Goal: Transaction & Acquisition: Book appointment/travel/reservation

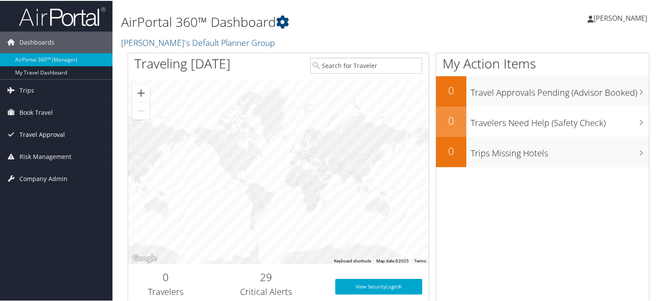
click at [47, 138] on span "Travel Approval" at bounding box center [41, 134] width 45 height 22
click at [35, 112] on span "Book Travel" at bounding box center [35, 112] width 33 height 22
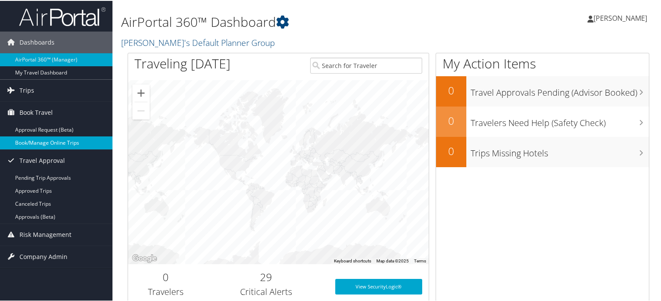
click at [27, 143] on link "Book/Manage Online Trips" at bounding box center [56, 141] width 113 height 13
